Goal: Book appointment/travel/reservation

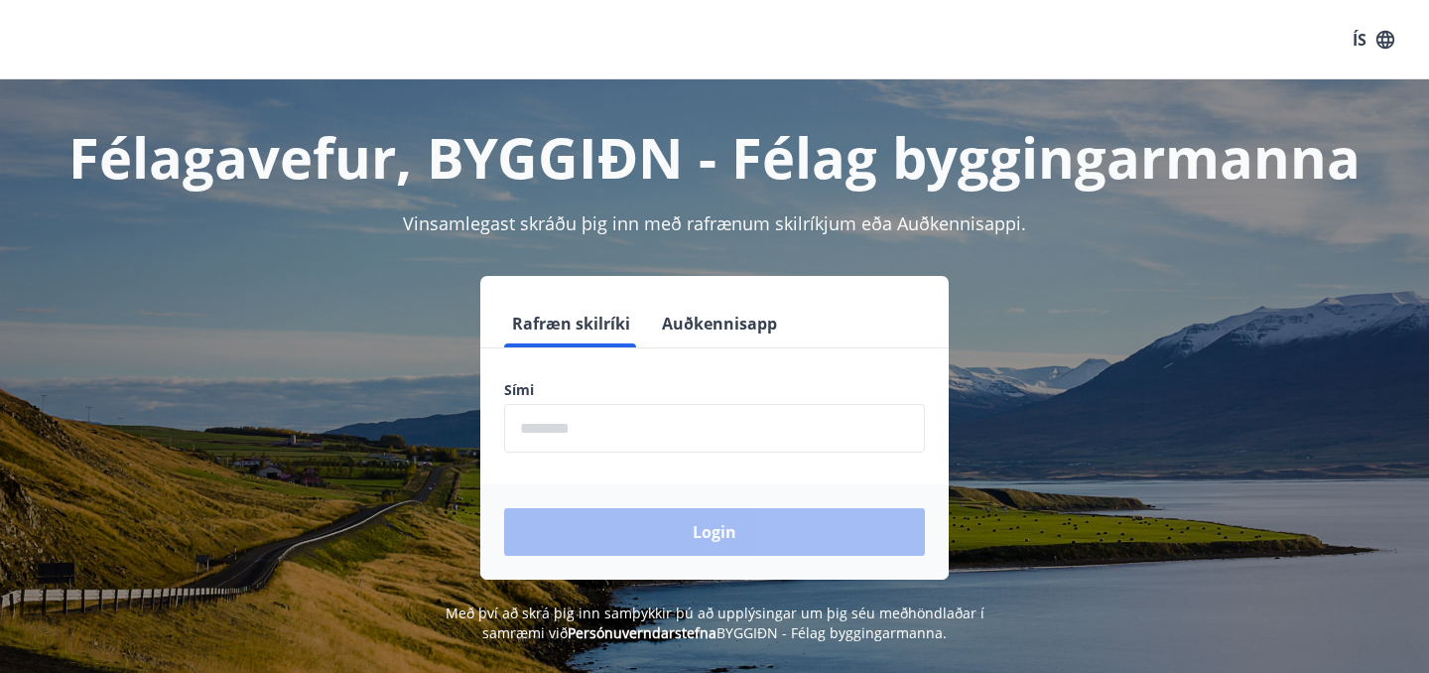
click at [600, 432] on input "phone" at bounding box center [714, 428] width 421 height 49
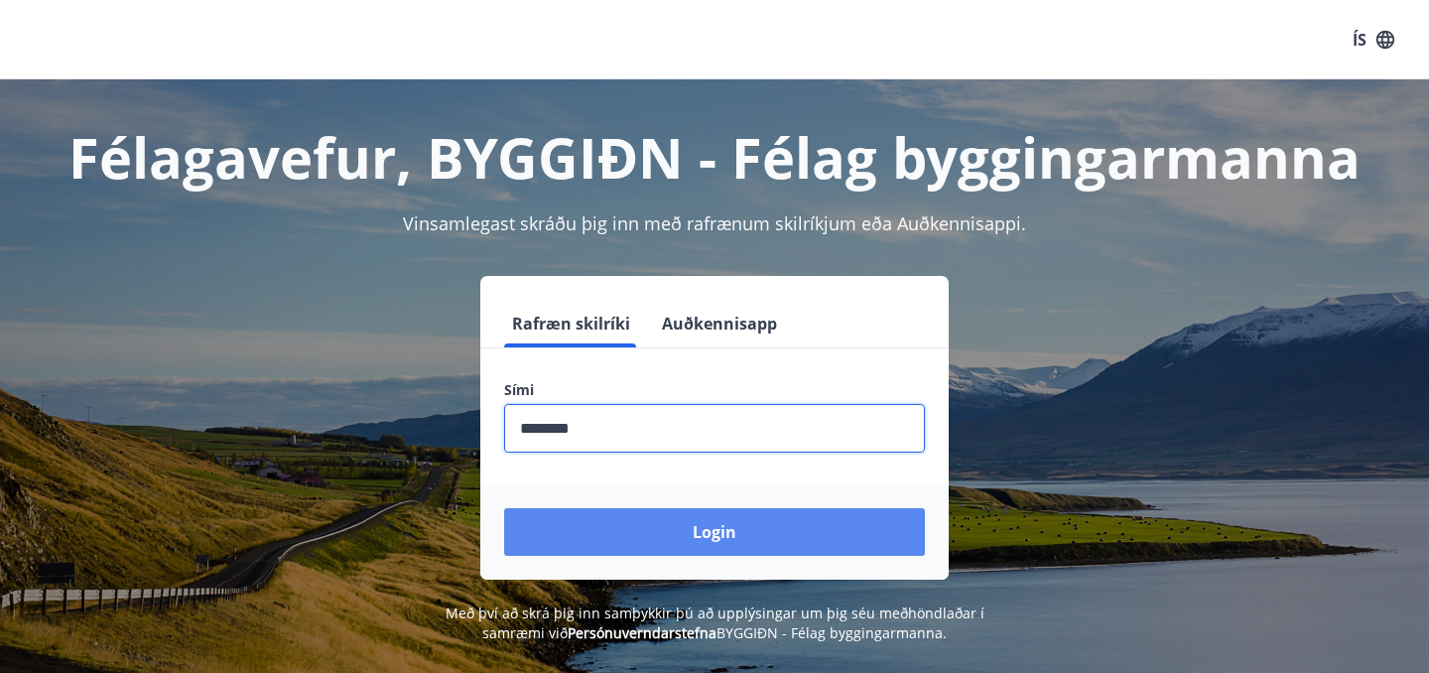
type input "********"
click at [693, 544] on button "Login" at bounding box center [714, 532] width 421 height 48
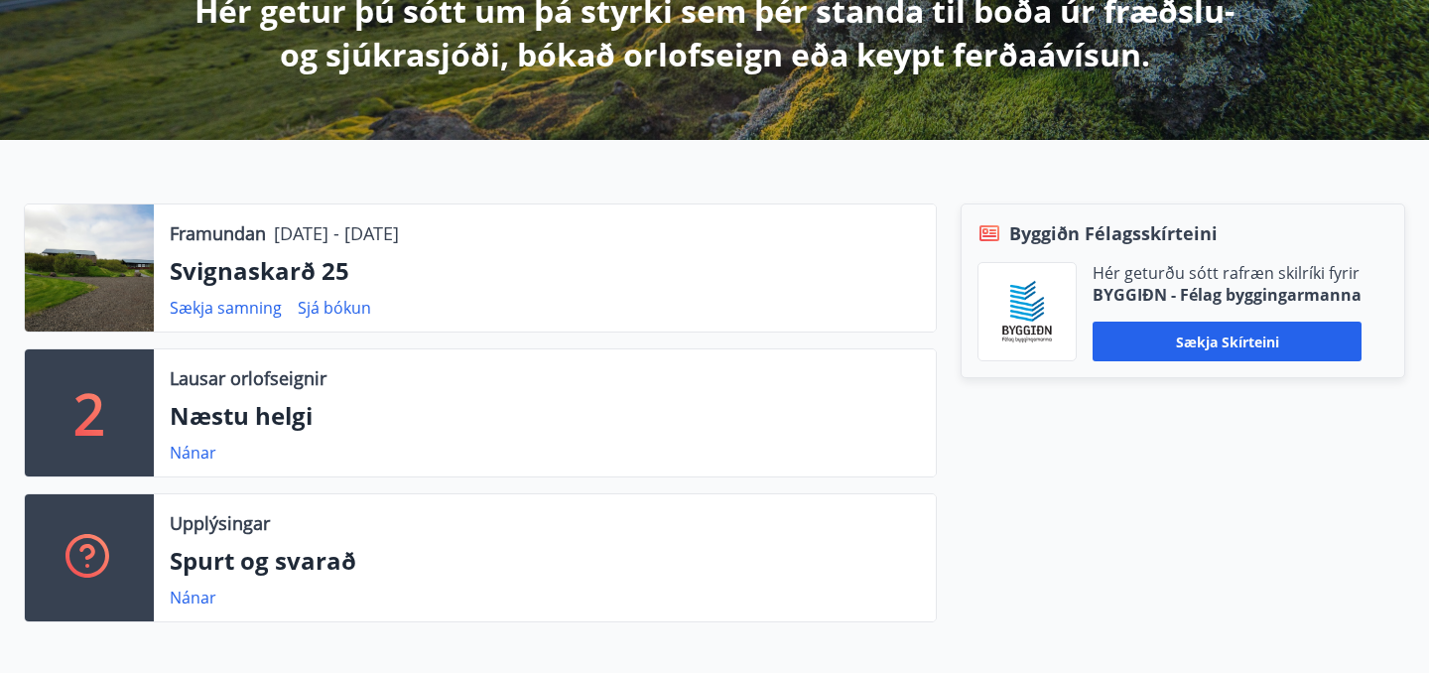
scroll to position [395, 0]
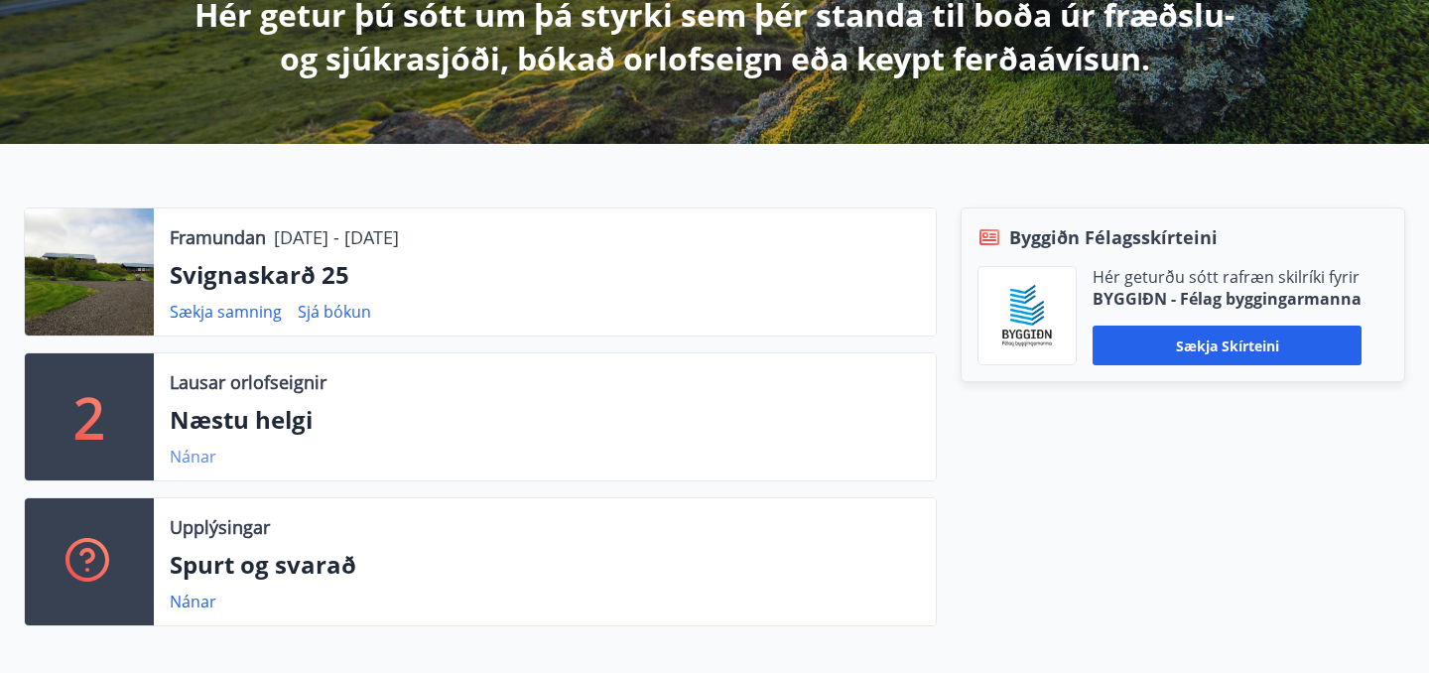
click at [198, 465] on link "Nánar" at bounding box center [193, 457] width 47 height 22
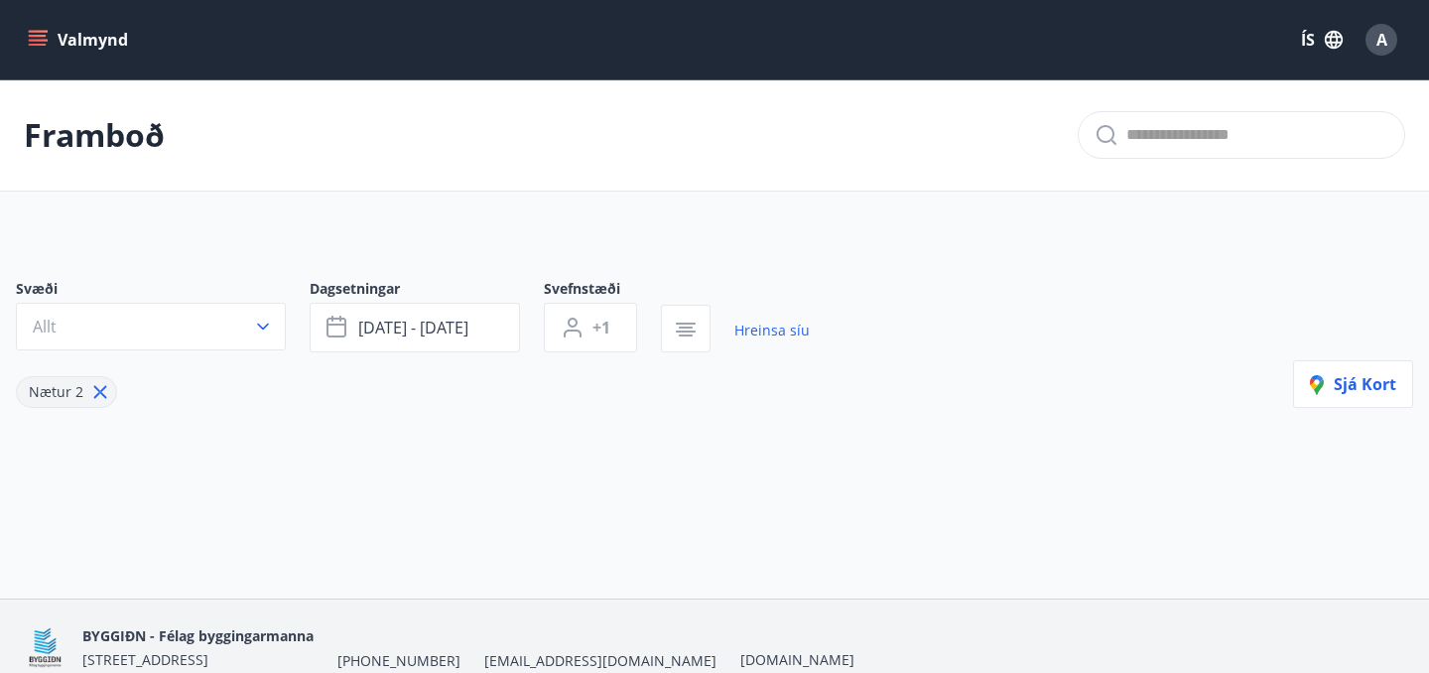
type input "*"
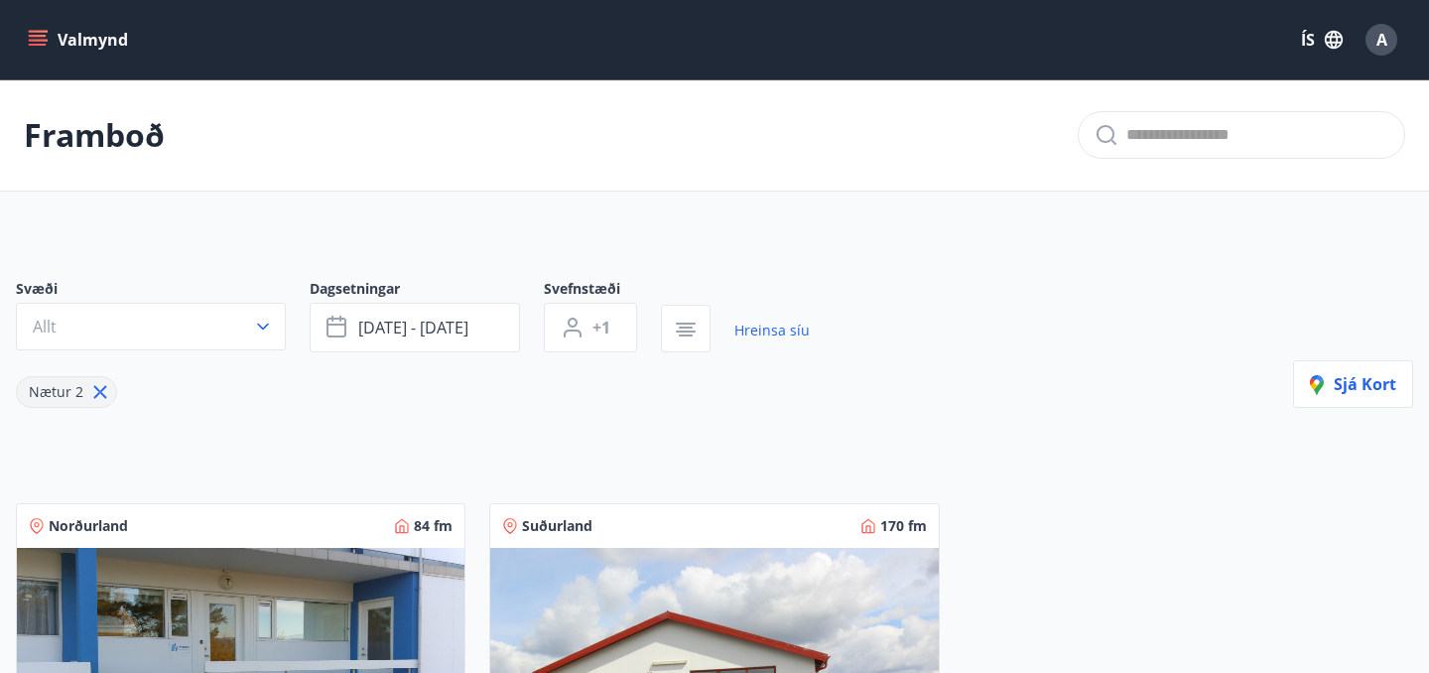
click at [37, 41] on icon "menu" at bounding box center [40, 40] width 22 height 2
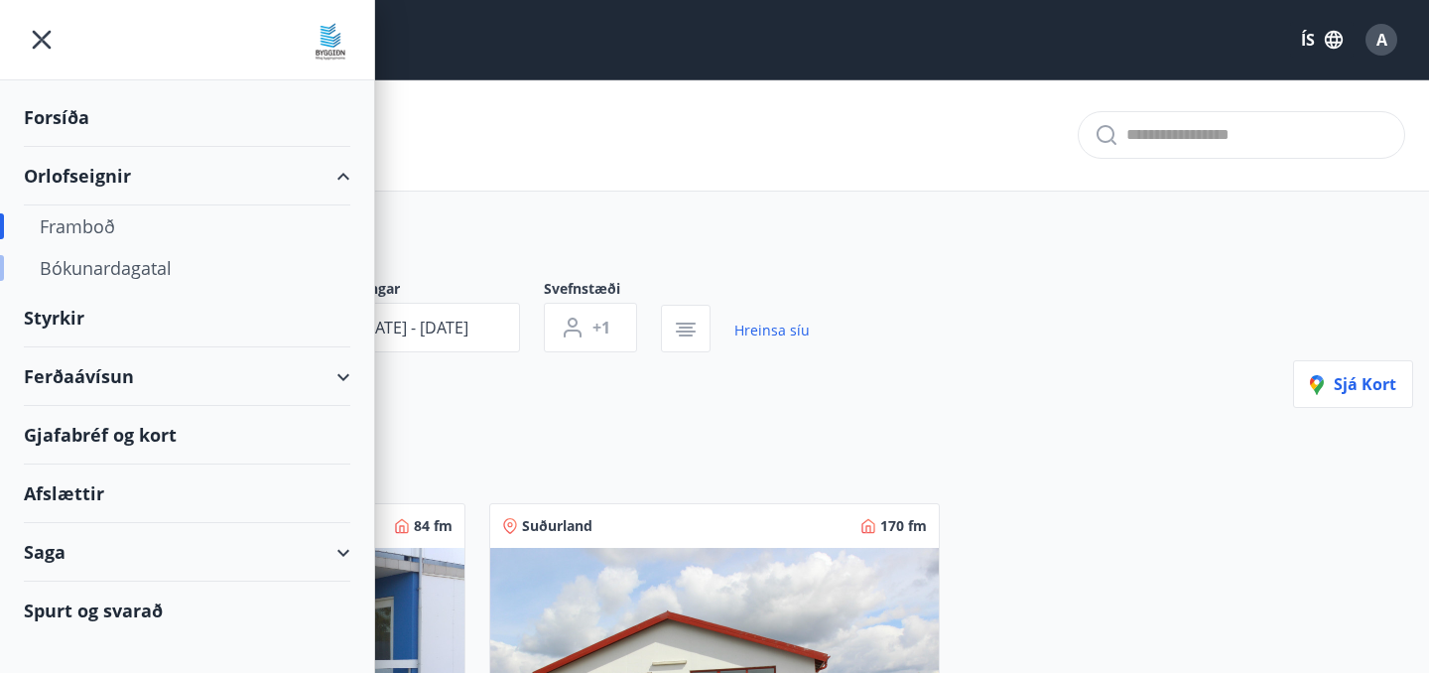
click at [162, 271] on div "Bókunardagatal" at bounding box center [187, 268] width 295 height 42
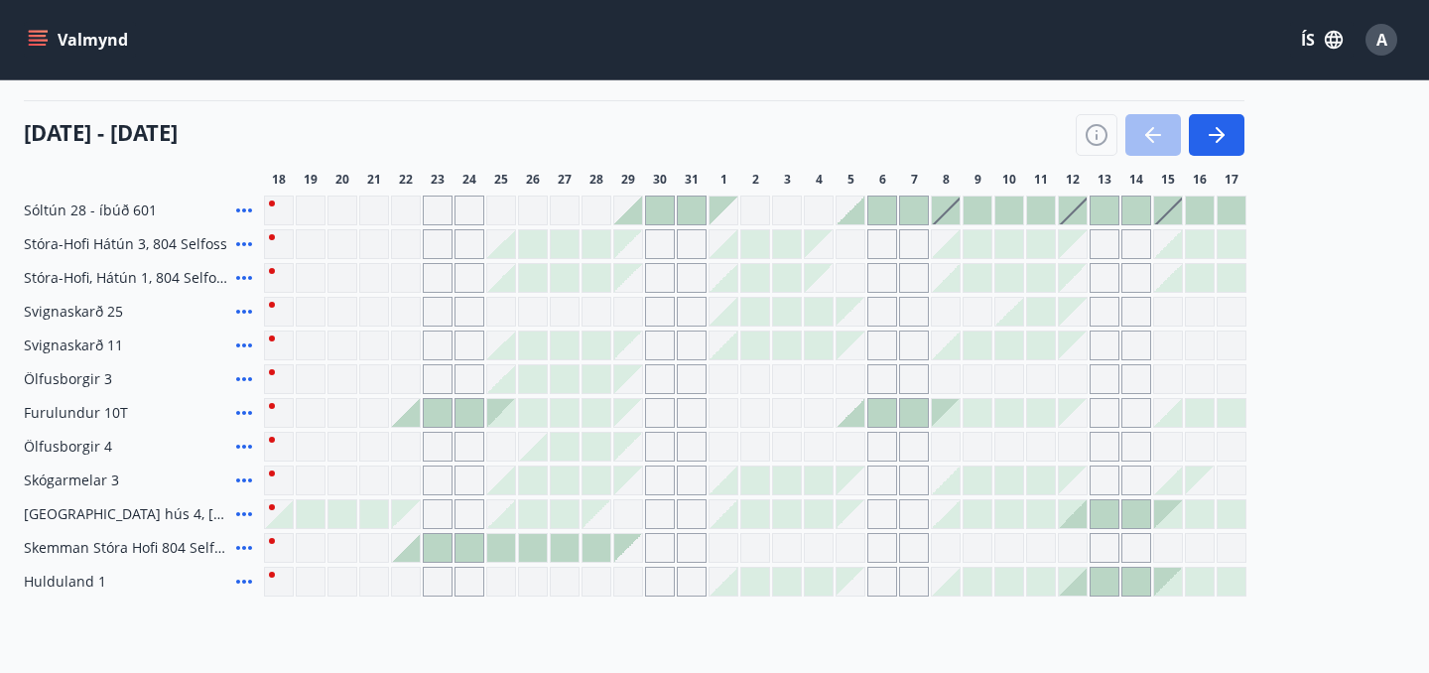
scroll to position [226, 0]
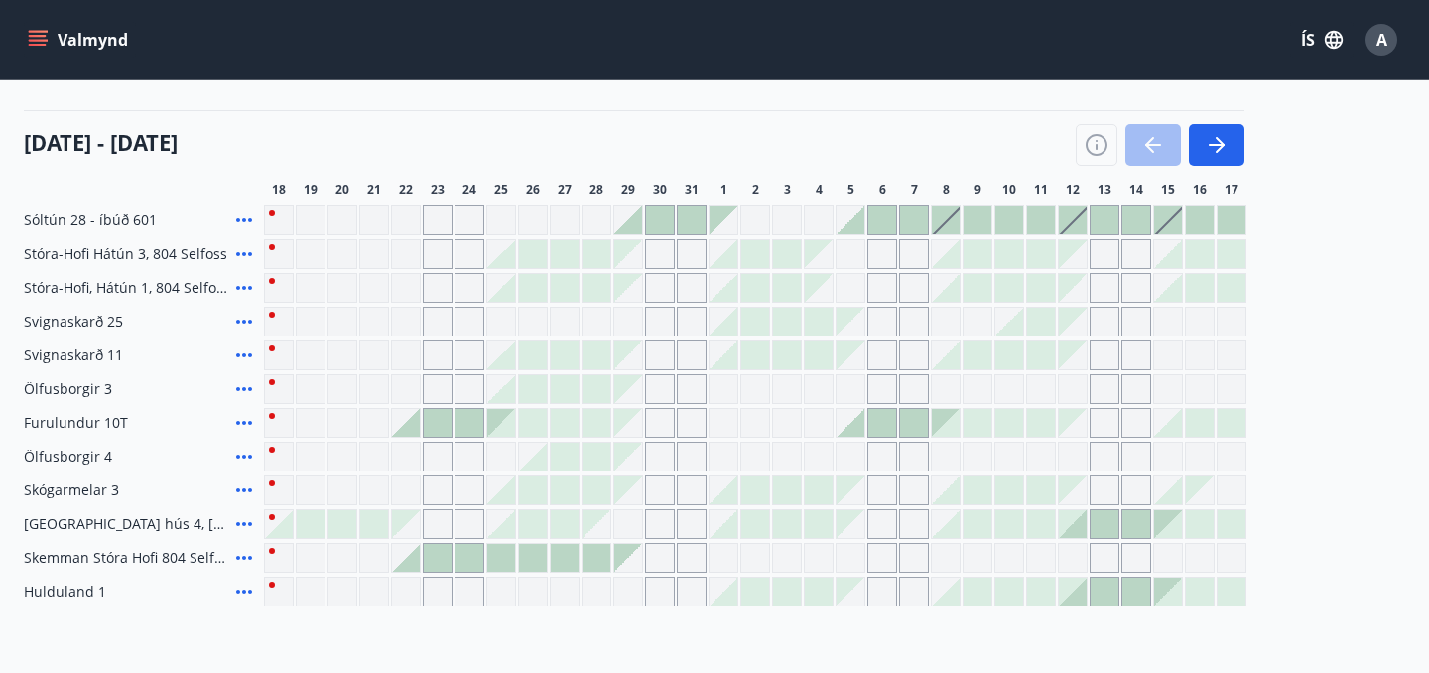
click at [949, 221] on div at bounding box center [946, 220] width 28 height 28
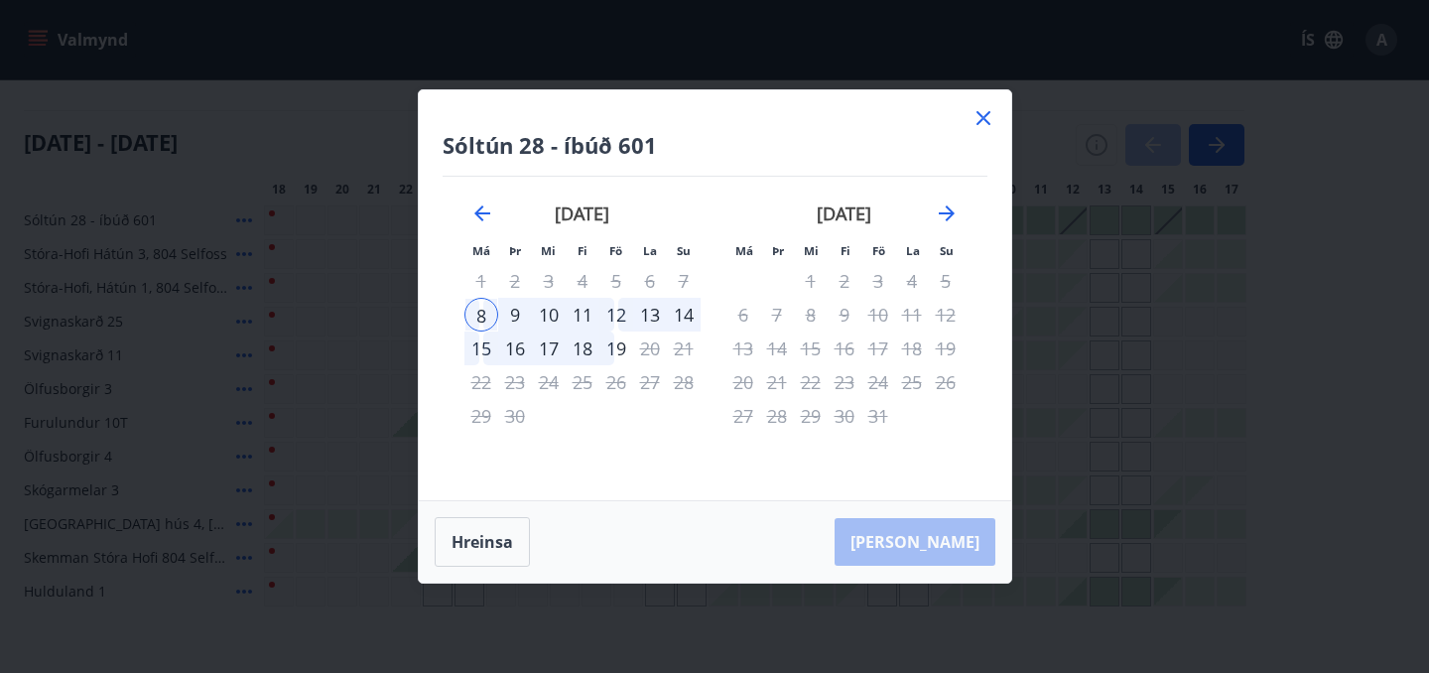
click at [690, 316] on div "14" at bounding box center [684, 315] width 34 height 34
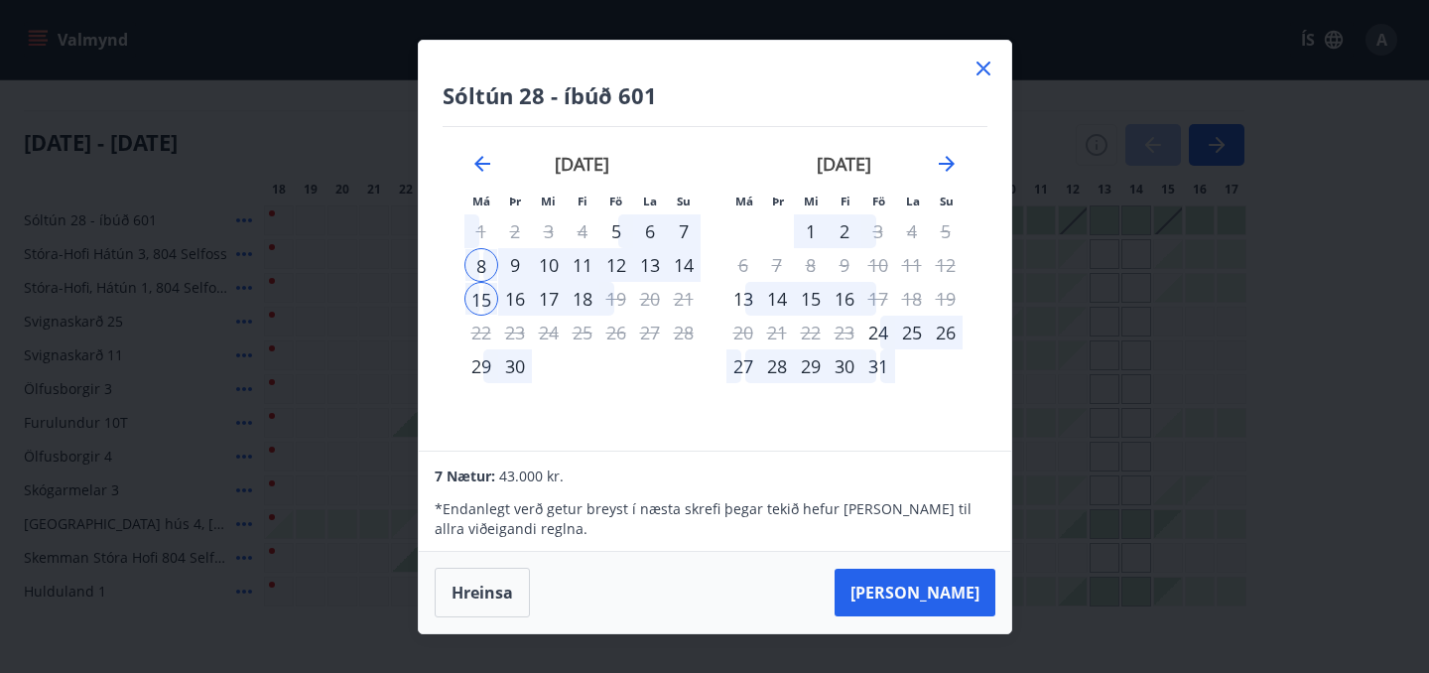
click at [984, 60] on icon at bounding box center [984, 69] width 24 height 24
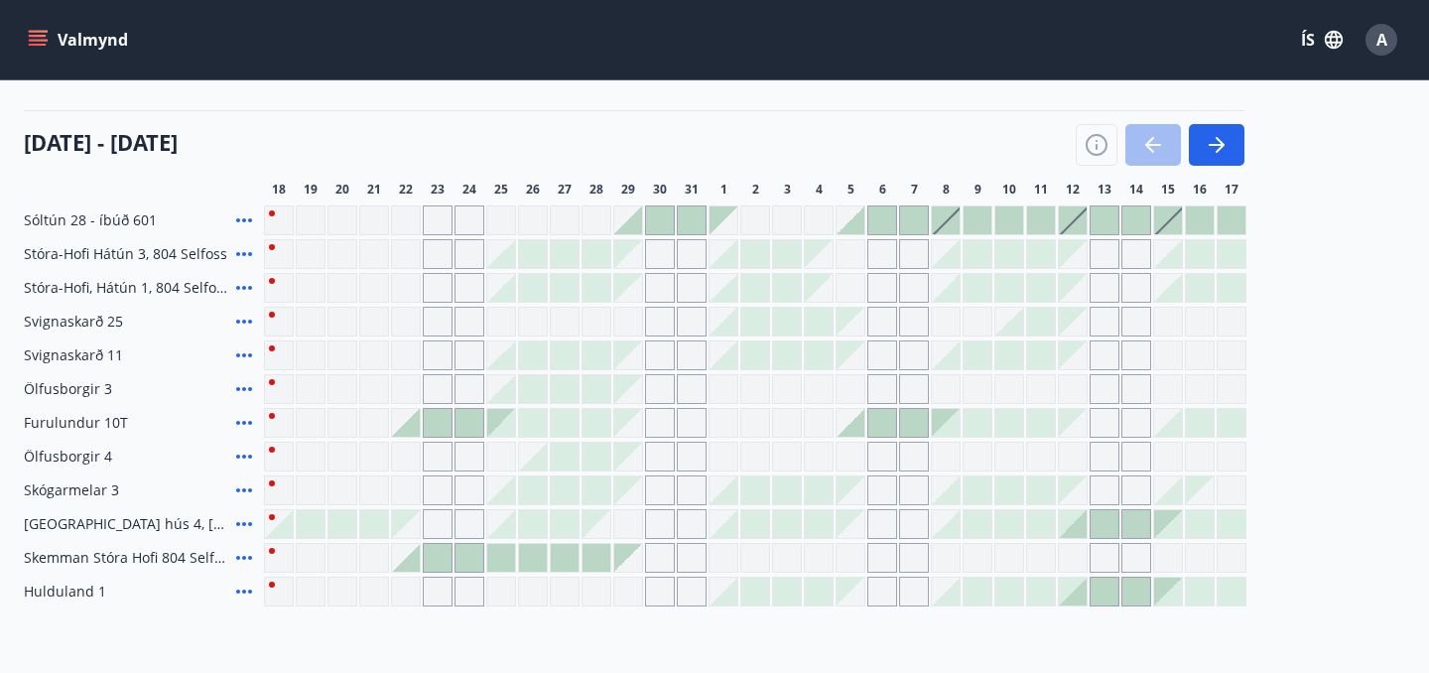
click at [950, 221] on div at bounding box center [946, 220] width 28 height 28
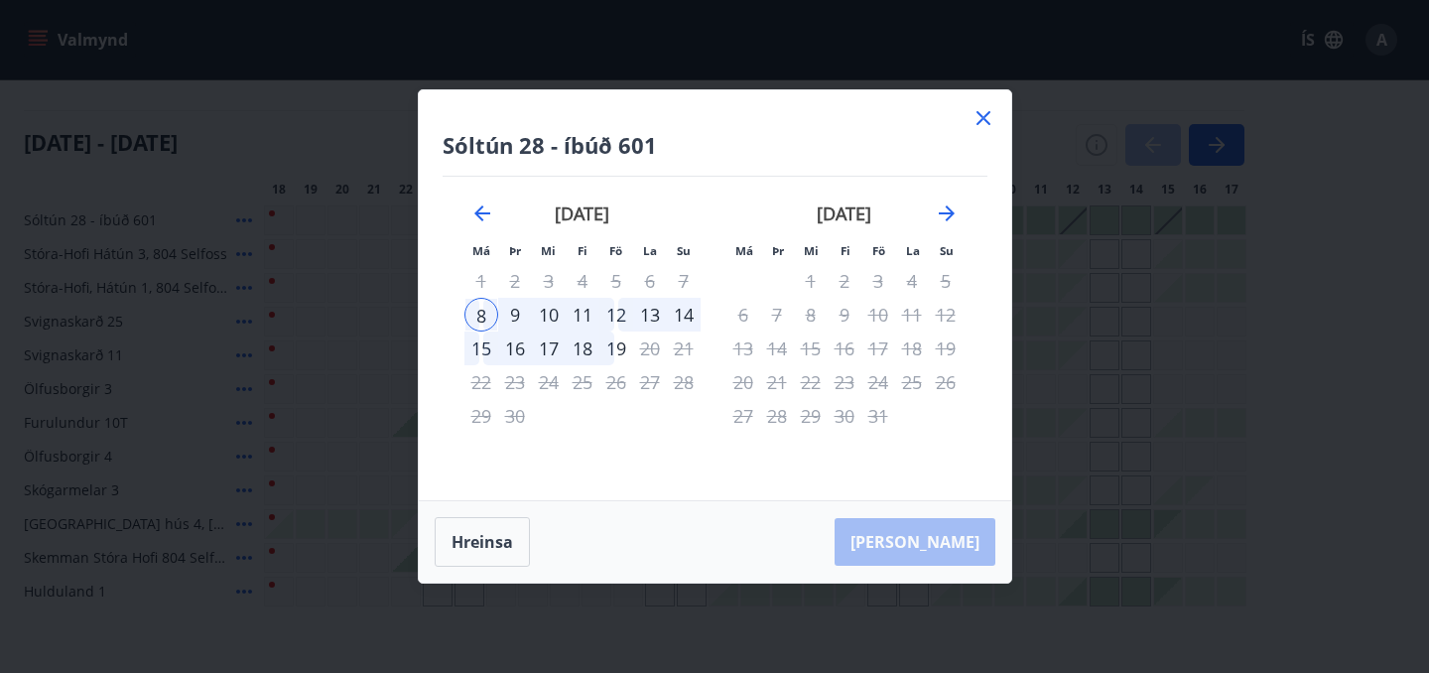
click at [687, 317] on div "14" at bounding box center [684, 315] width 34 height 34
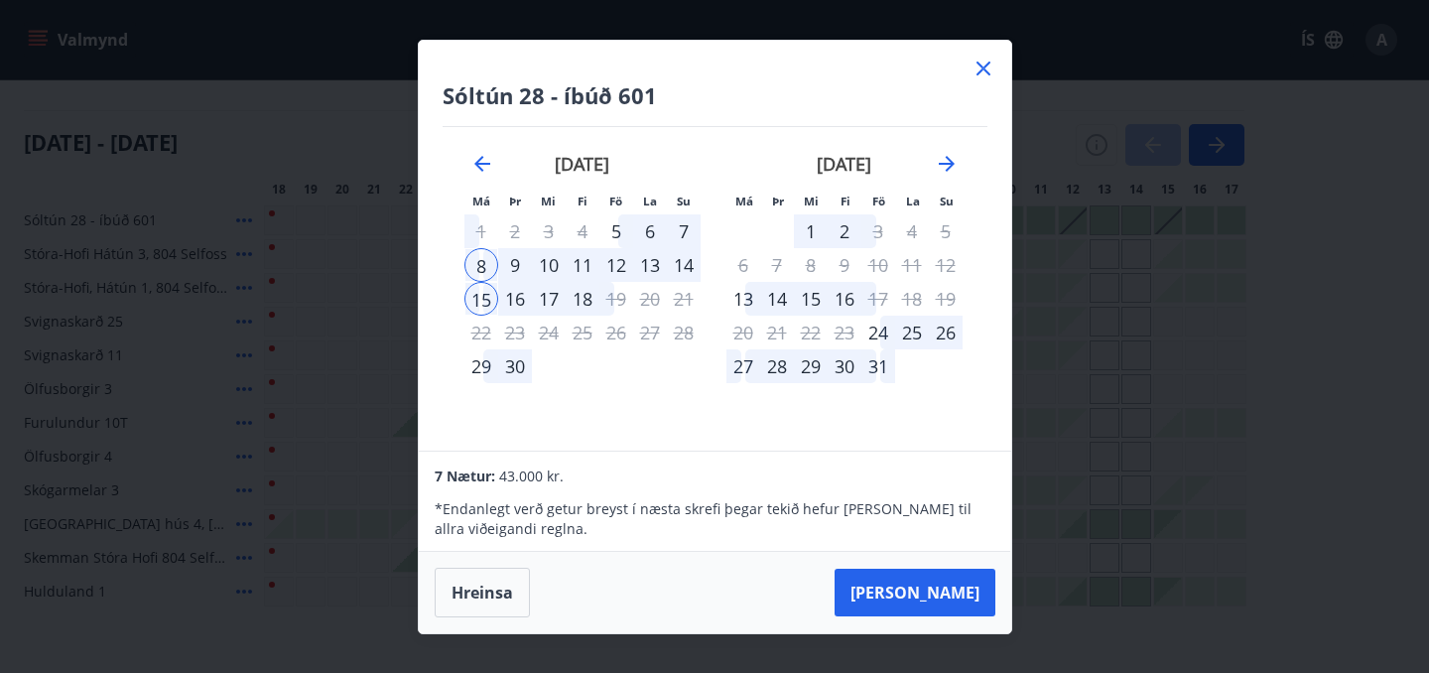
click at [987, 69] on icon at bounding box center [984, 69] width 14 height 14
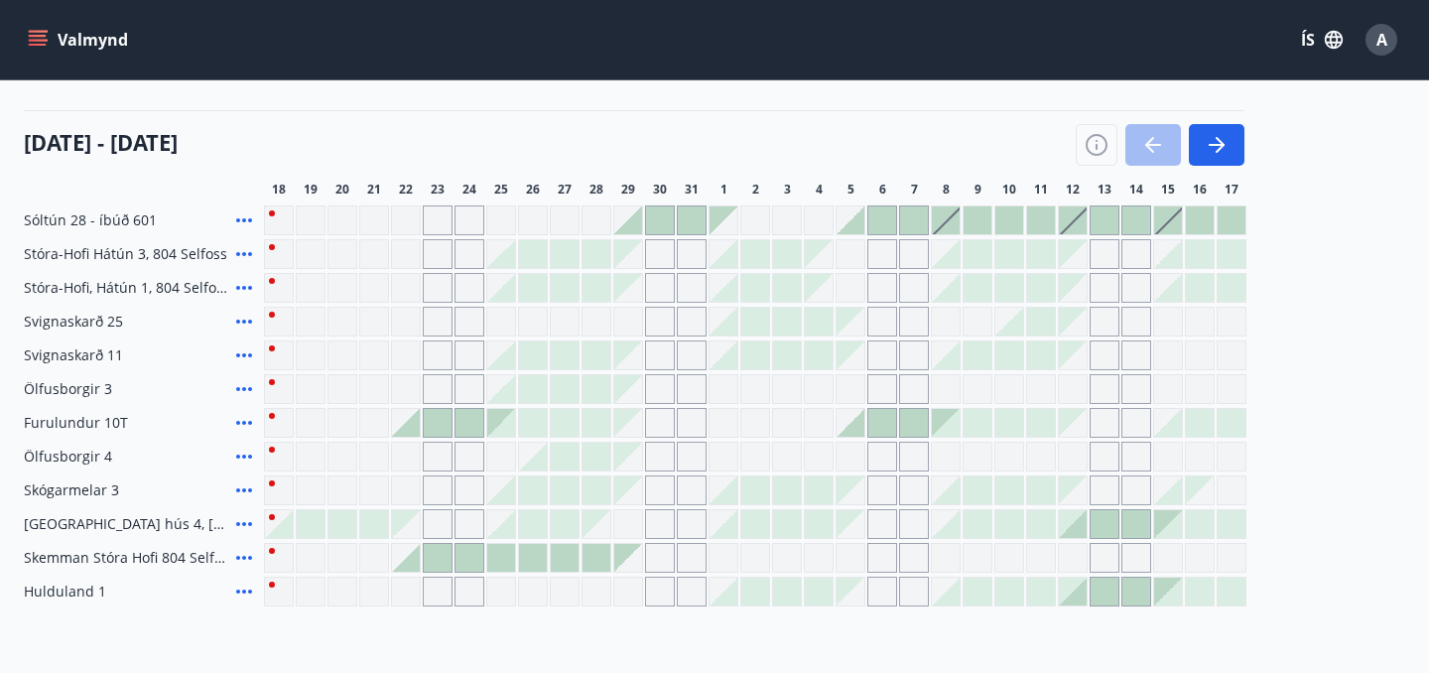
click at [75, 45] on button "Valmynd" at bounding box center [80, 40] width 112 height 36
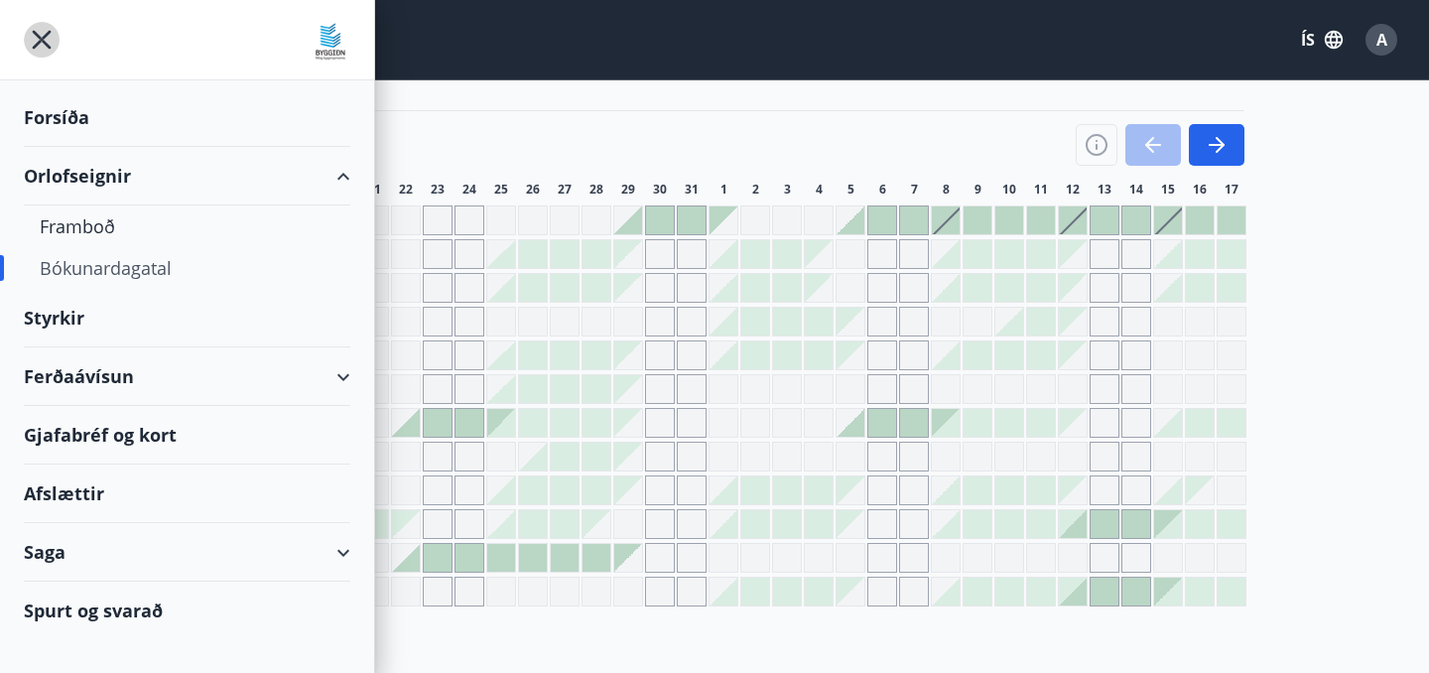
click at [38, 49] on icon "menu" at bounding box center [42, 40] width 36 height 36
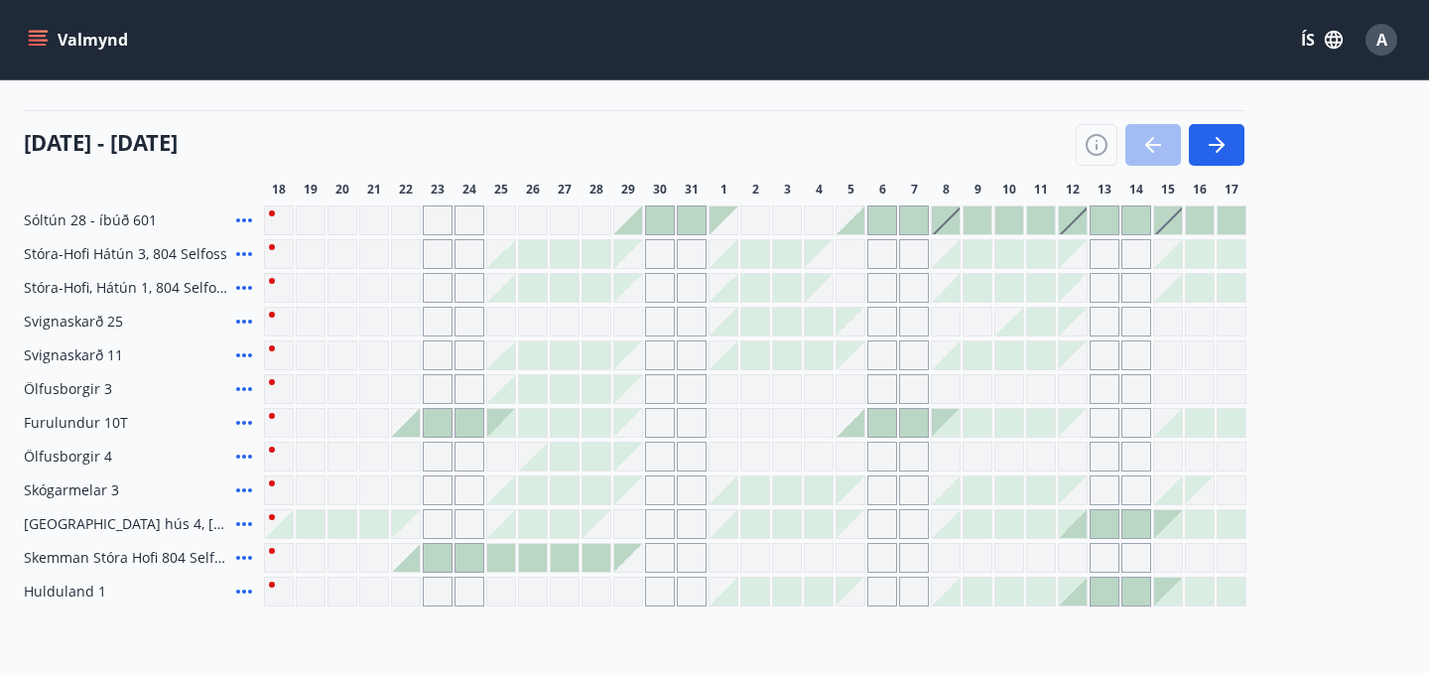
click at [96, 50] on button "Valmynd" at bounding box center [80, 40] width 112 height 36
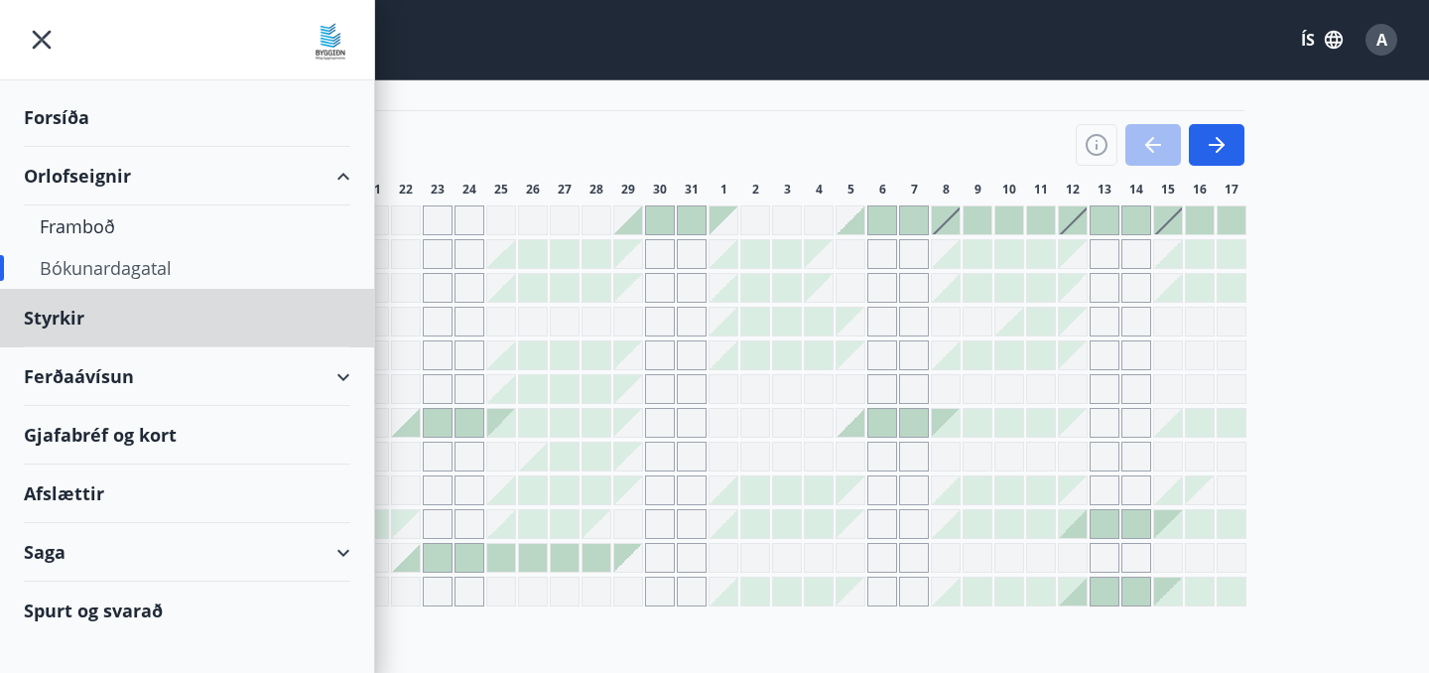
click at [54, 100] on div "Forsíða" at bounding box center [187, 117] width 327 height 59
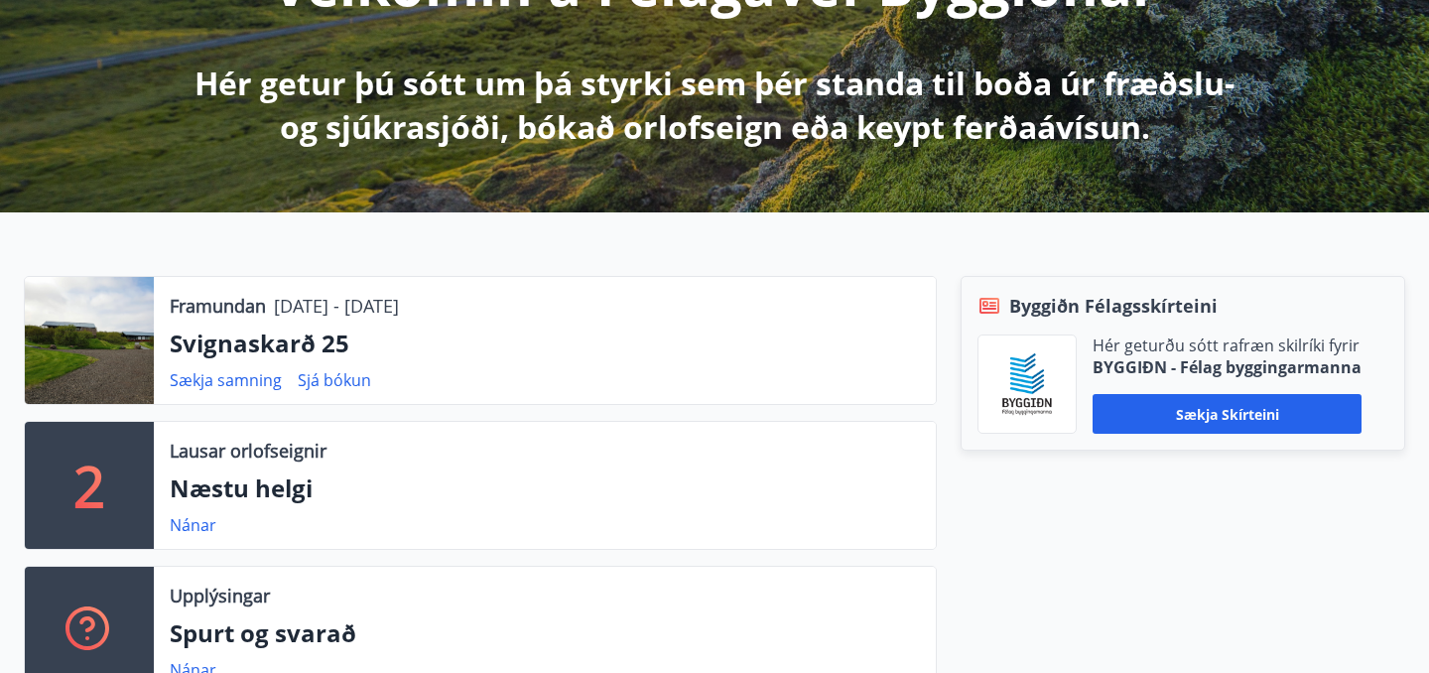
scroll to position [329, 0]
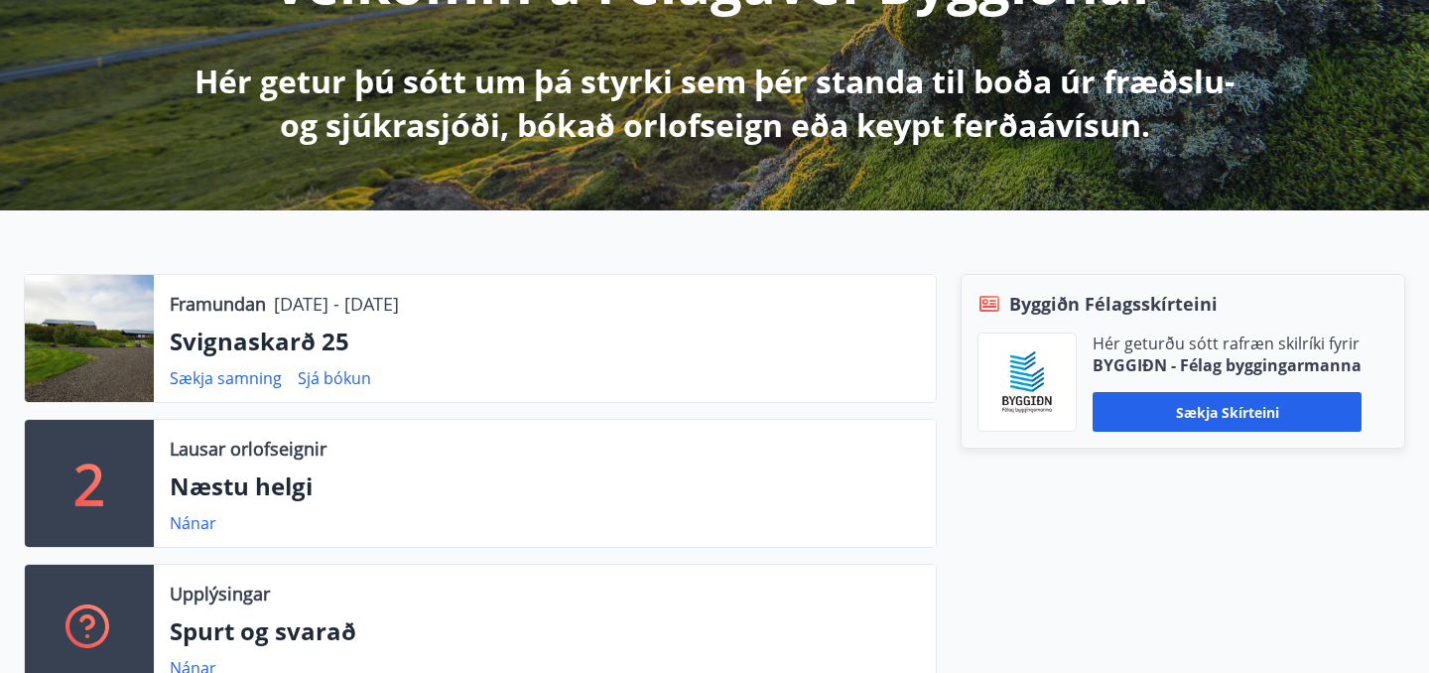
click at [239, 343] on p "Svignaskarð 25" at bounding box center [545, 342] width 750 height 34
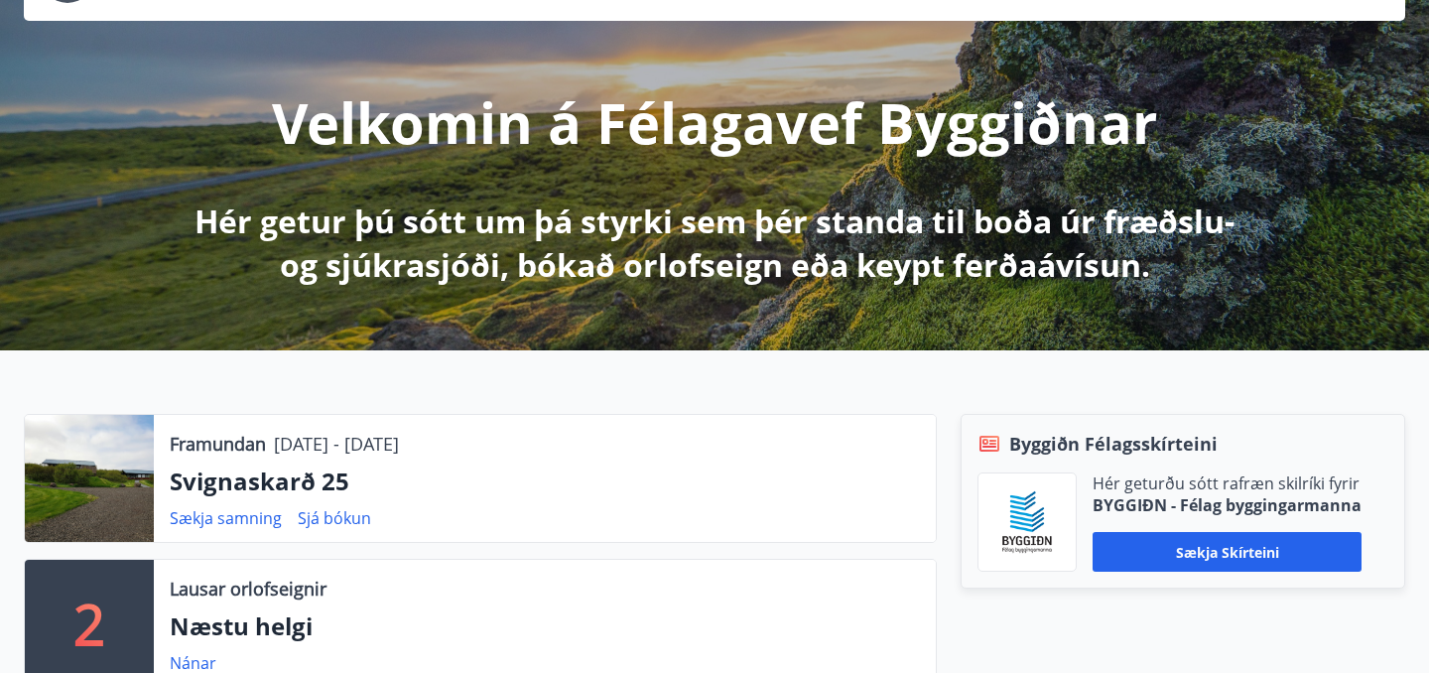
scroll to position [0, 0]
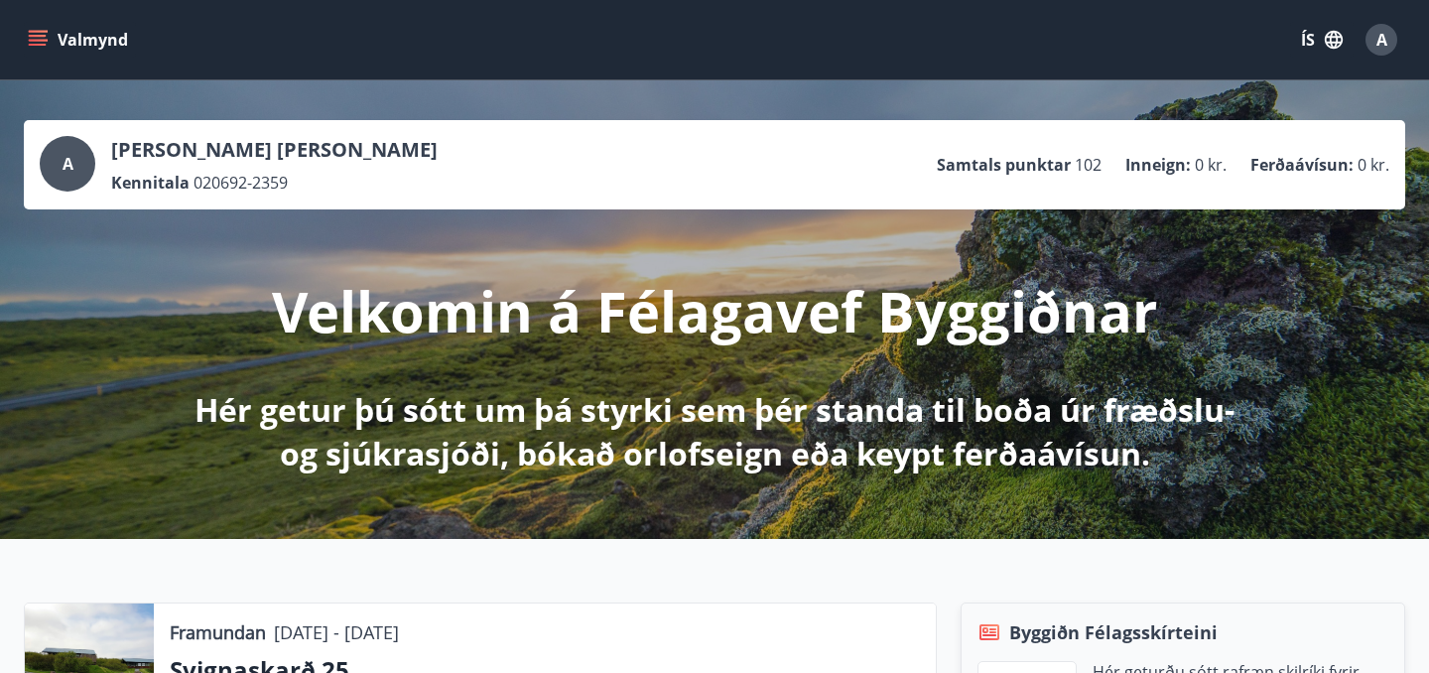
click at [42, 40] on icon "menu" at bounding box center [40, 40] width 22 height 2
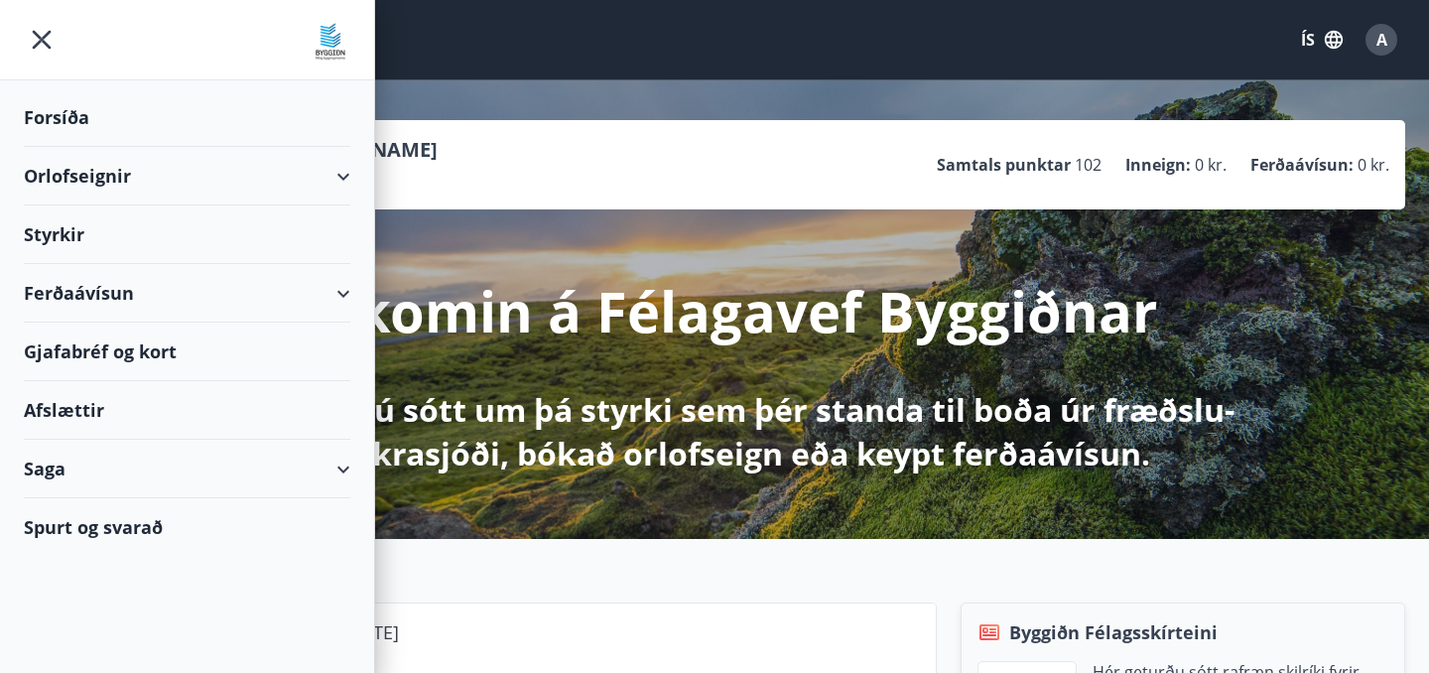
click at [335, 176] on div "Orlofseignir" at bounding box center [187, 176] width 327 height 59
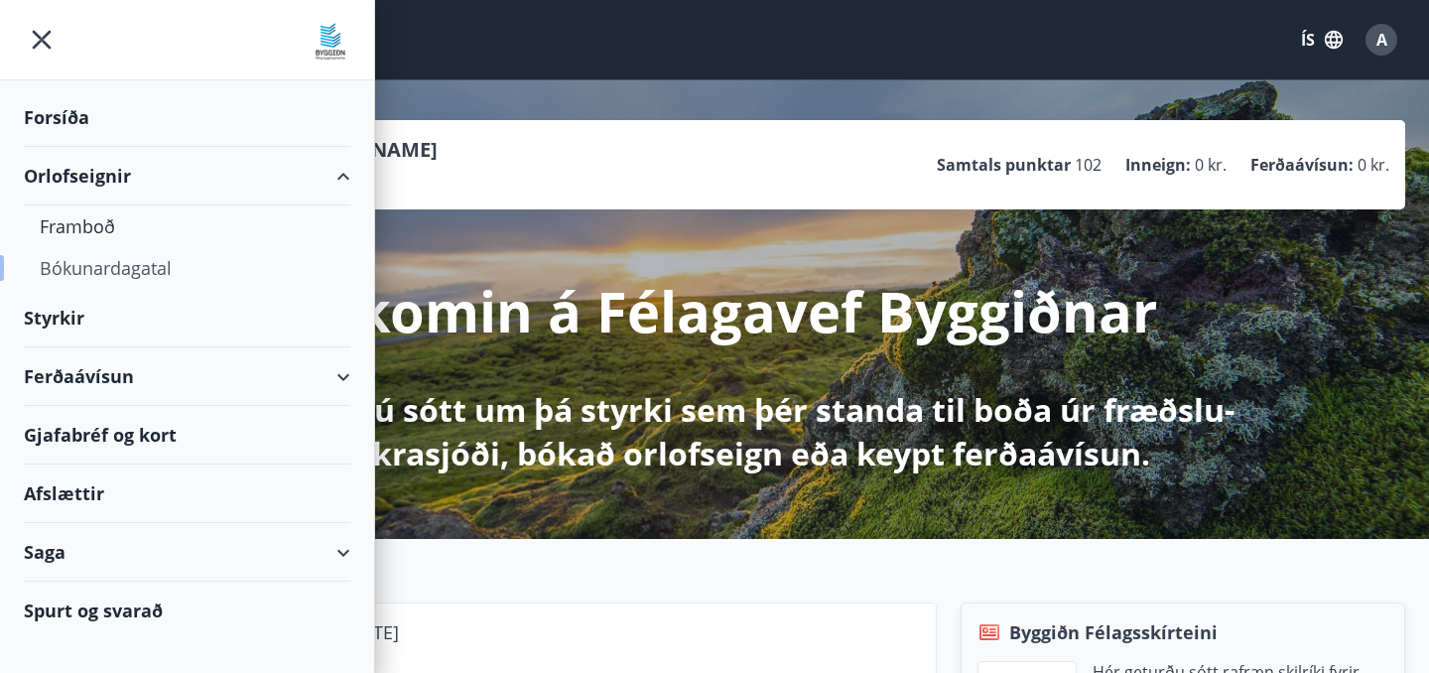
click at [106, 271] on div "Bókunardagatal" at bounding box center [187, 268] width 295 height 42
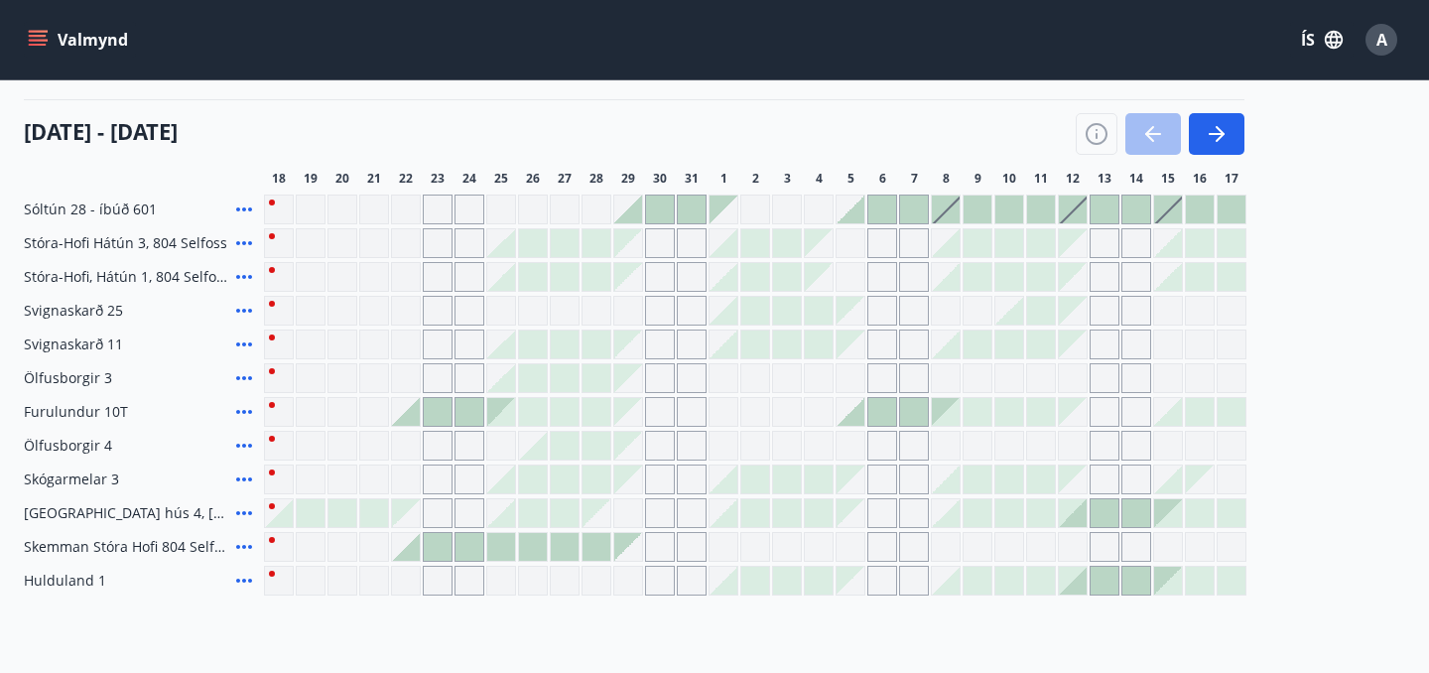
scroll to position [243, 0]
